Goal: Find specific page/section

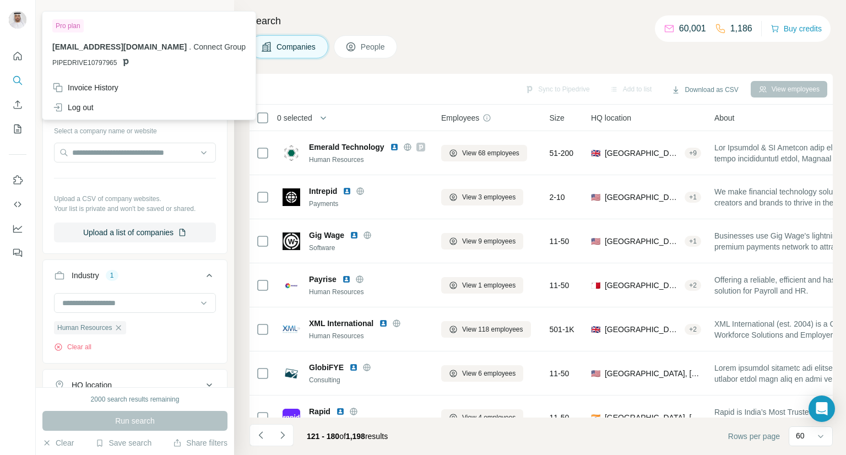
click at [57, 47] on span "[EMAIL_ADDRESS][DOMAIN_NAME]" at bounding box center [119, 46] width 134 height 9
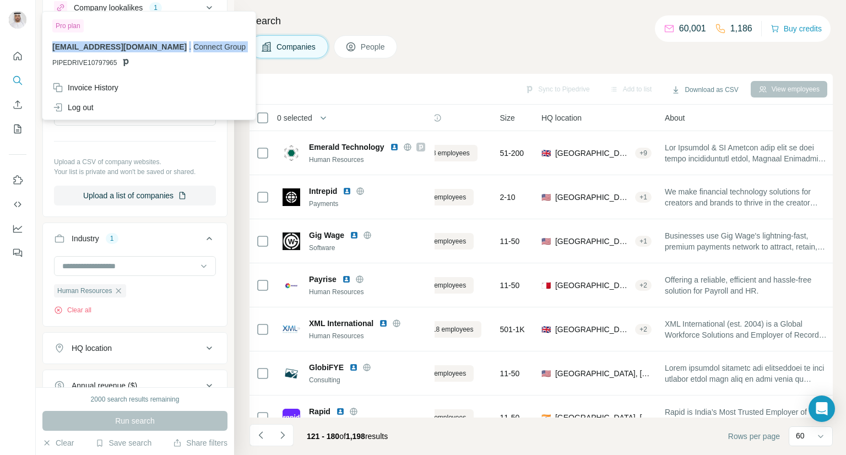
click at [198, 52] on p "[EMAIL_ADDRESS][DOMAIN_NAME] . Connect Group" at bounding box center [148, 46] width 193 height 11
drag, startPoint x: 170, startPoint y: 47, endPoint x: 64, endPoint y: 53, distance: 105.9
click at [64, 53] on div "[EMAIL_ADDRESS][DOMAIN_NAME] . Connect Group PIPEDRIVE10797965" at bounding box center [148, 54] width 193 height 26
click at [48, 45] on div "Pro plan [EMAIL_ADDRESS][DOMAIN_NAME] . Connect Group PIPEDRIVE10797965" at bounding box center [149, 46] width 209 height 64
drag, startPoint x: 53, startPoint y: 48, endPoint x: 171, endPoint y: 47, distance: 117.9
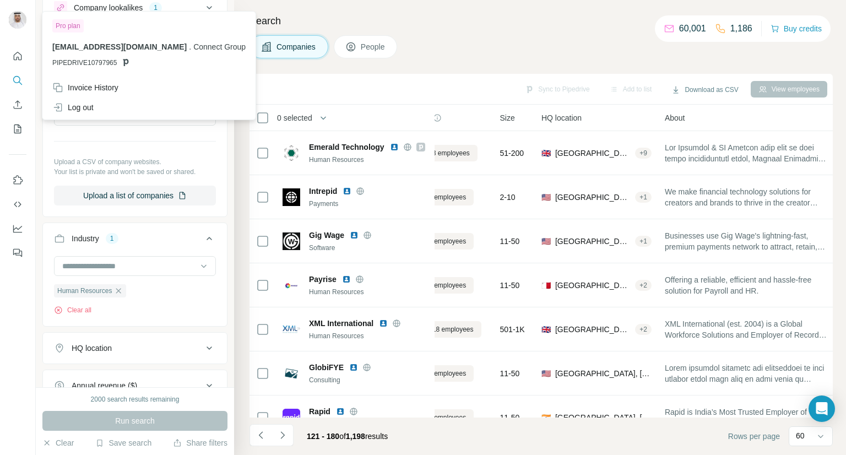
click at [171, 47] on span "[EMAIL_ADDRESS][DOMAIN_NAME]" at bounding box center [119, 46] width 134 height 9
copy span "[EMAIL_ADDRESS][DOMAIN_NAME]"
click at [441, 25] on h4 "Search" at bounding box center [540, 20] width 583 height 15
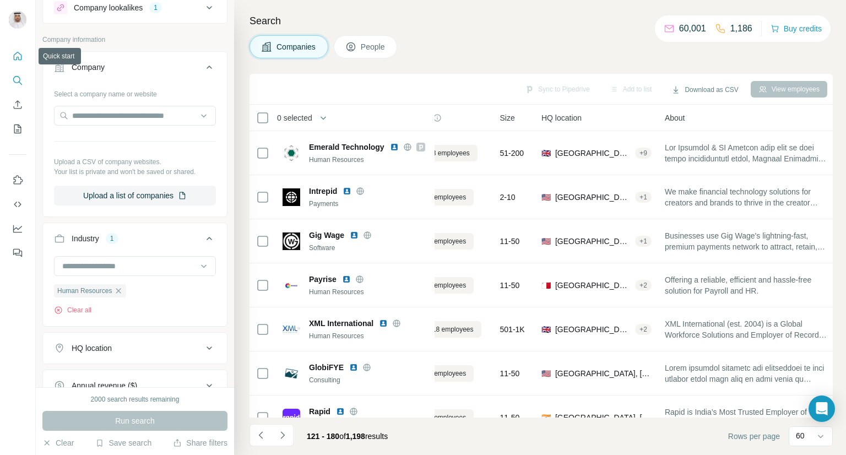
click at [14, 56] on icon "Quick start" at bounding box center [18, 56] width 8 height 8
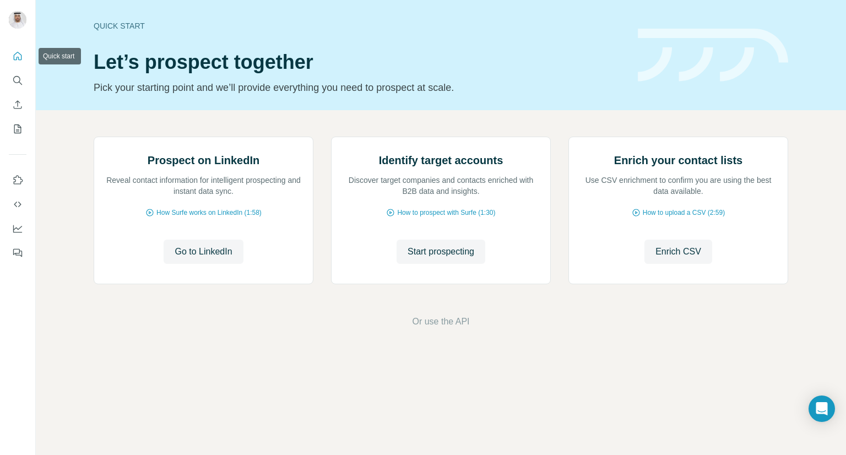
click at [18, 56] on icon "Quick start" at bounding box center [17, 56] width 11 height 11
